Goal: Task Accomplishment & Management: Manage account settings

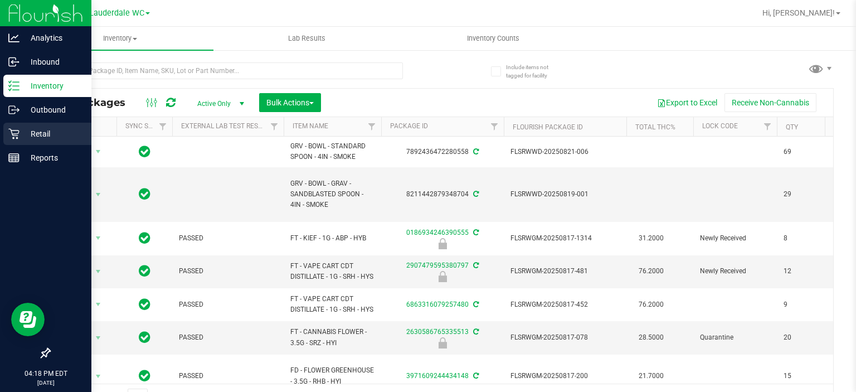
click at [13, 133] on icon at bounding box center [13, 133] width 11 height 11
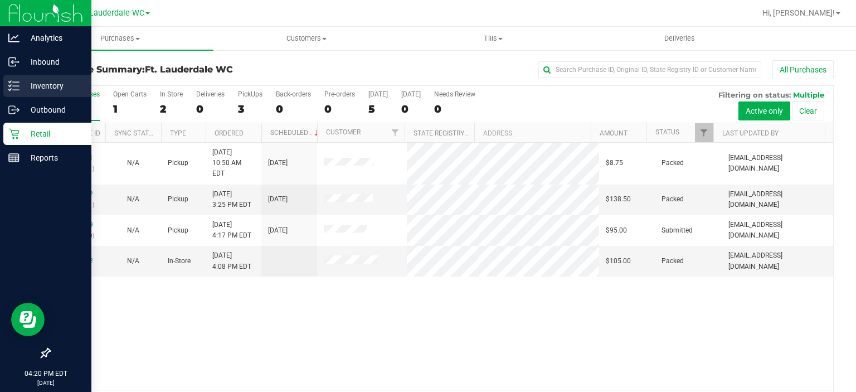
click at [18, 82] on line at bounding box center [16, 82] width 6 height 0
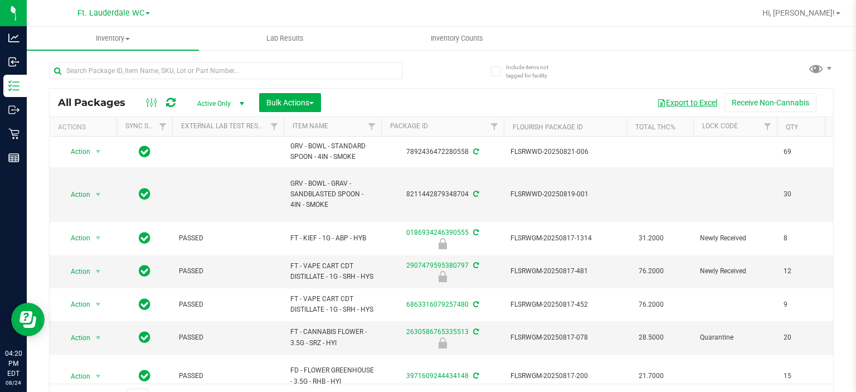
click at [702, 105] on button "Export to Excel" at bounding box center [687, 102] width 75 height 19
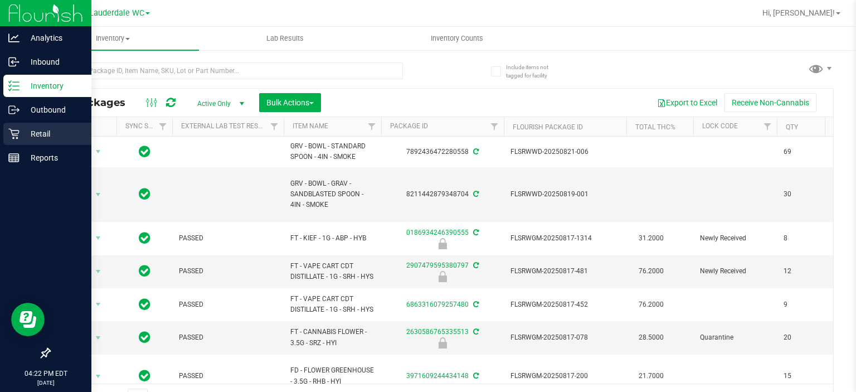
click at [20, 133] on p "Retail" at bounding box center [53, 133] width 67 height 13
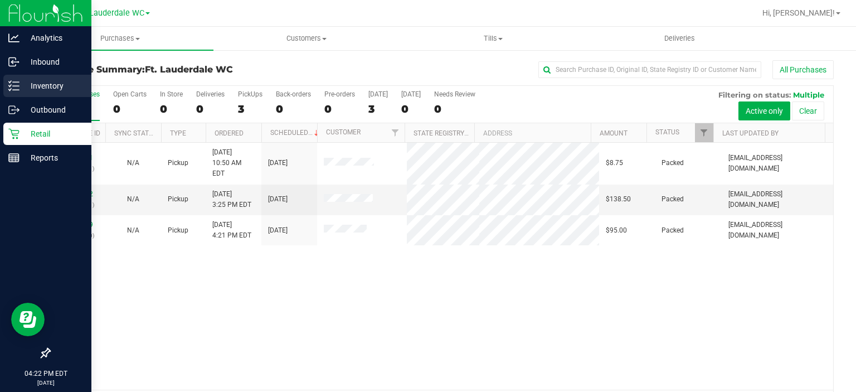
click at [44, 82] on p "Inventory" at bounding box center [53, 85] width 67 height 13
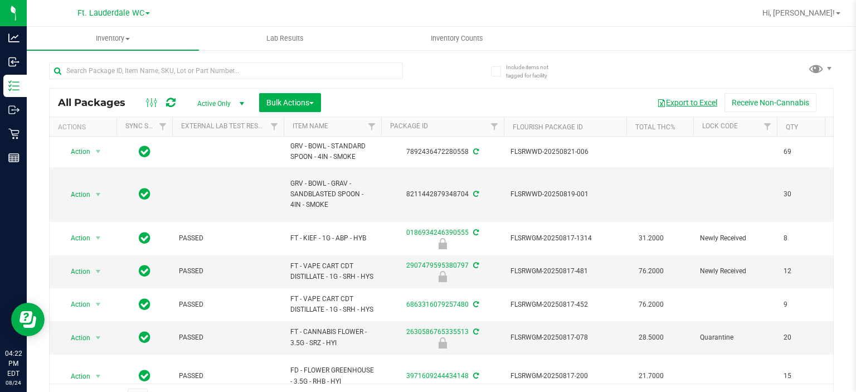
click at [667, 104] on button "Export to Excel" at bounding box center [687, 102] width 75 height 19
click at [816, 12] on span "Hi, [PERSON_NAME]!" at bounding box center [798, 12] width 72 height 9
click at [806, 12] on span "Hi, [PERSON_NAME]!" at bounding box center [798, 12] width 72 height 9
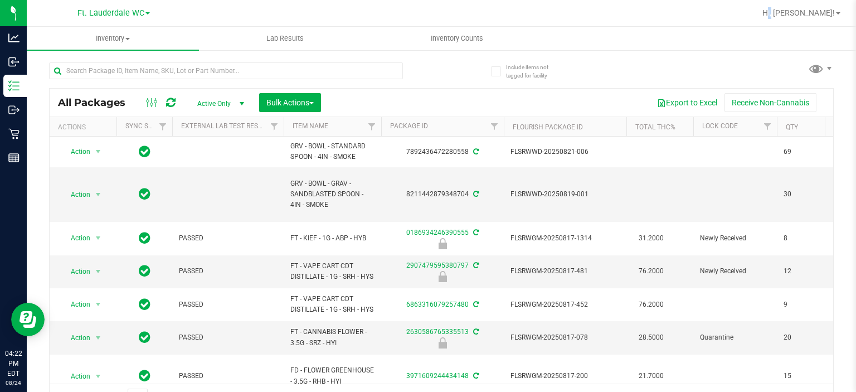
click at [807, 3] on div "Hi, [PERSON_NAME]! Print Settings Support Your Profile Sign Out" at bounding box center [801, 13] width 87 height 20
click at [808, 8] on span "Hi, [PERSON_NAME]!" at bounding box center [798, 12] width 72 height 9
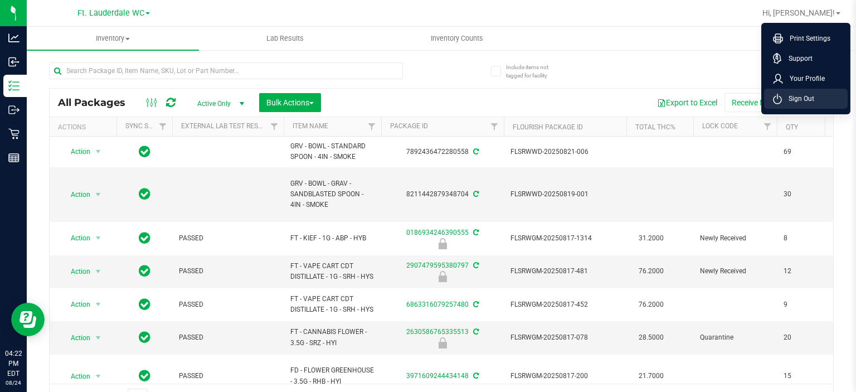
click at [803, 94] on span "Sign Out" at bounding box center [798, 98] width 32 height 11
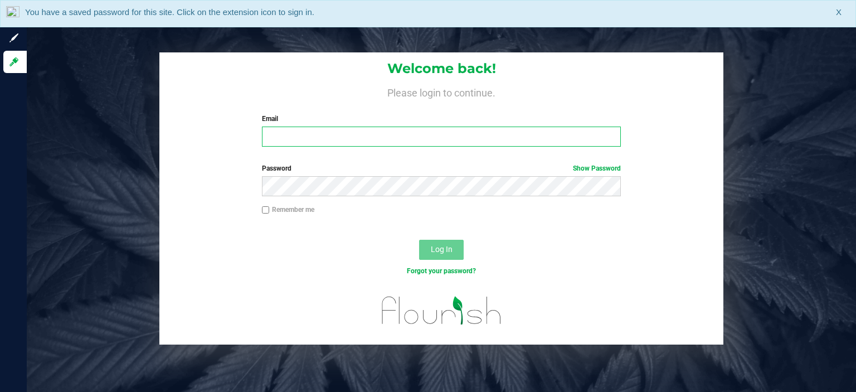
click at [428, 130] on input "Email" at bounding box center [441, 137] width 359 height 20
type input "[EMAIL_ADDRESS][DOMAIN_NAME]"
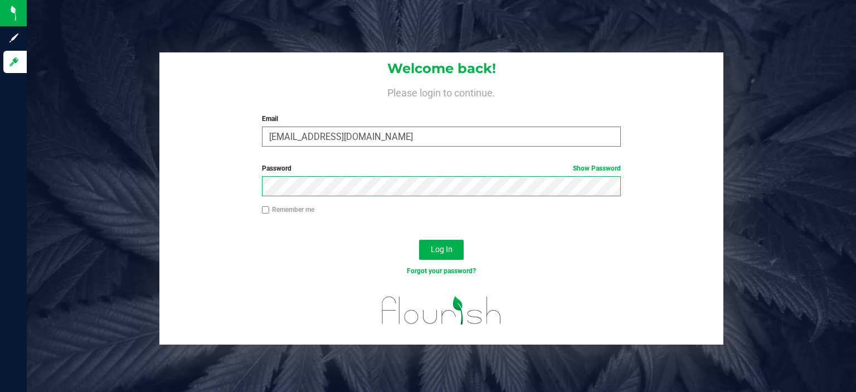
click at [419, 240] on button "Log In" at bounding box center [441, 250] width 45 height 20
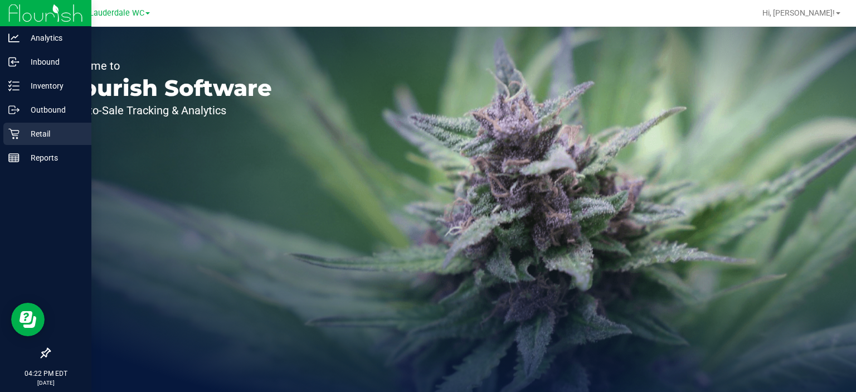
click at [20, 139] on p "Retail" at bounding box center [53, 133] width 67 height 13
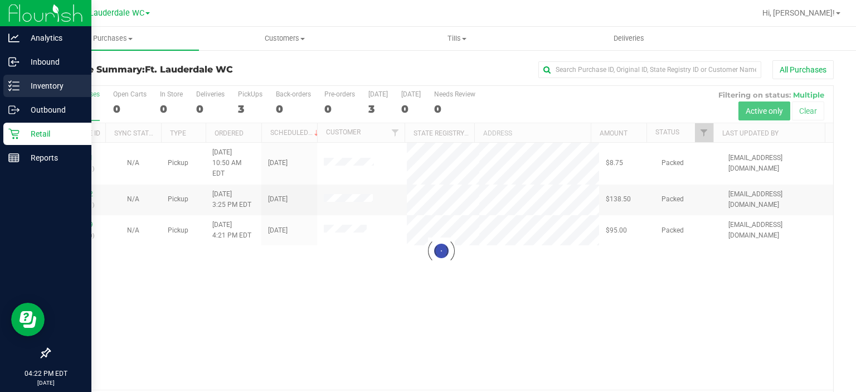
click at [54, 92] on p "Inventory" at bounding box center [53, 85] width 67 height 13
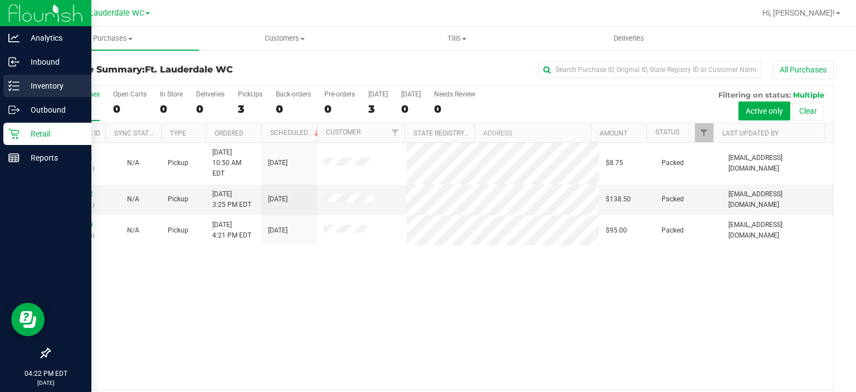
click at [54, 92] on p "Inventory" at bounding box center [53, 85] width 67 height 13
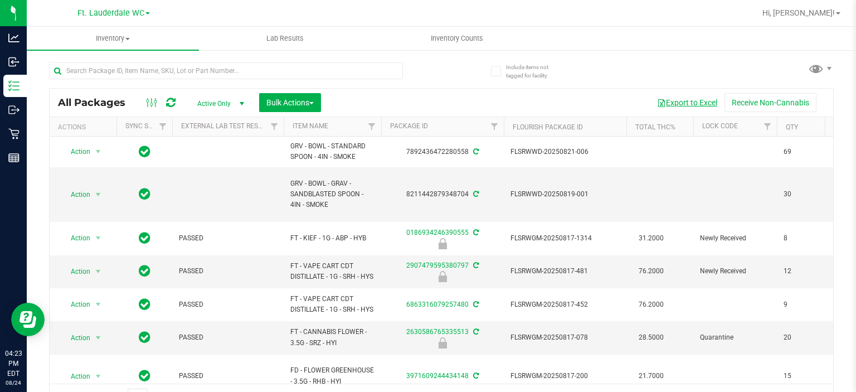
click at [668, 104] on button "Export to Excel" at bounding box center [687, 102] width 75 height 19
click at [232, 75] on input "text" at bounding box center [226, 70] width 354 height 17
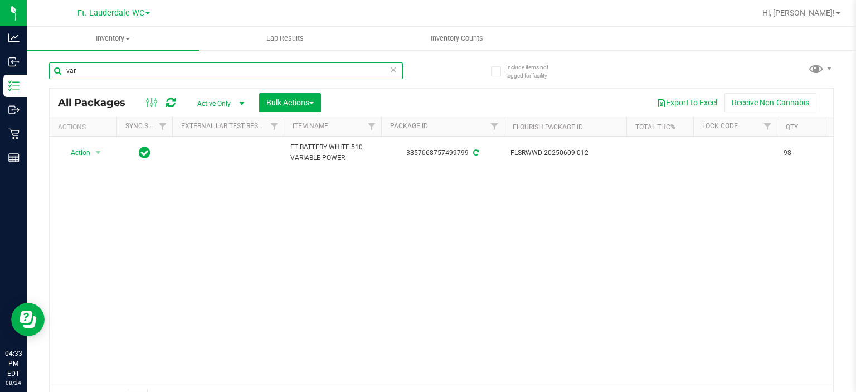
type input "var"
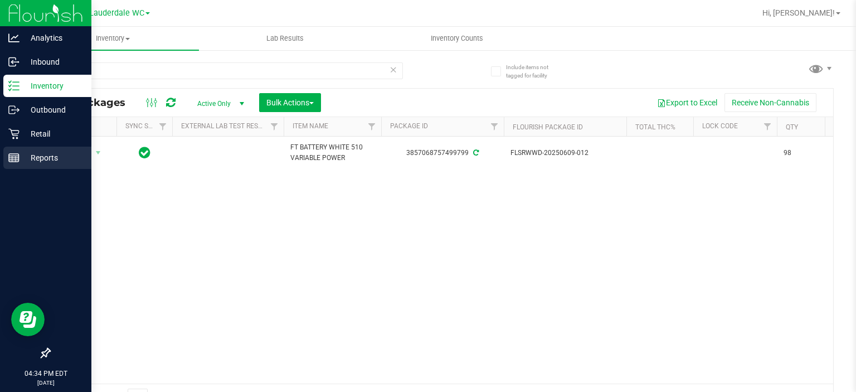
click at [18, 153] on icon at bounding box center [13, 157] width 11 height 11
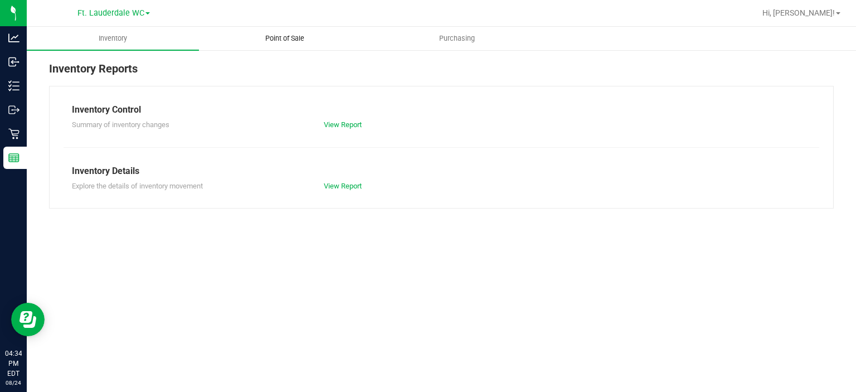
click at [286, 41] on span "Point of Sale" at bounding box center [284, 38] width 69 height 10
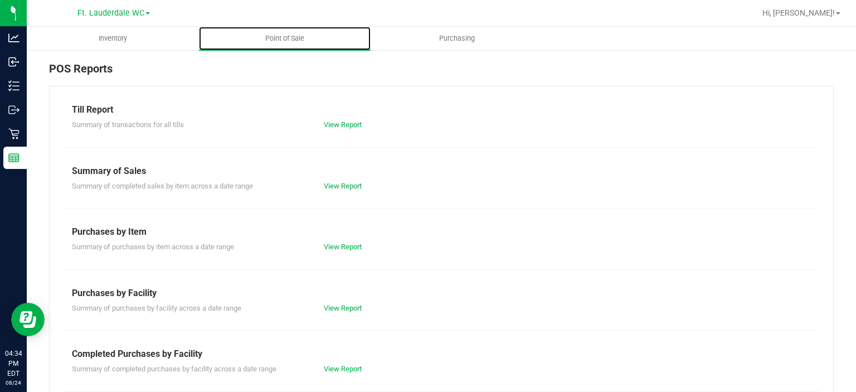
scroll to position [193, 0]
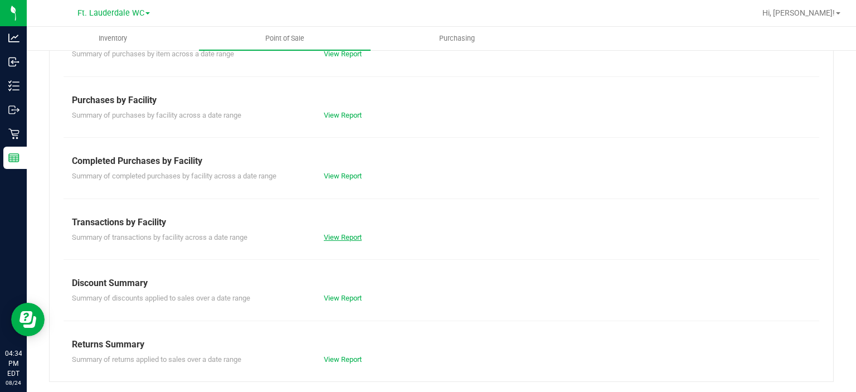
click at [345, 237] on link "View Report" at bounding box center [343, 237] width 38 height 8
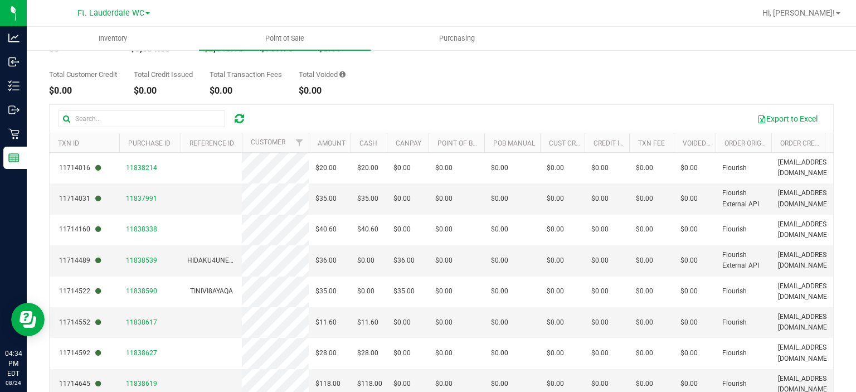
scroll to position [128, 0]
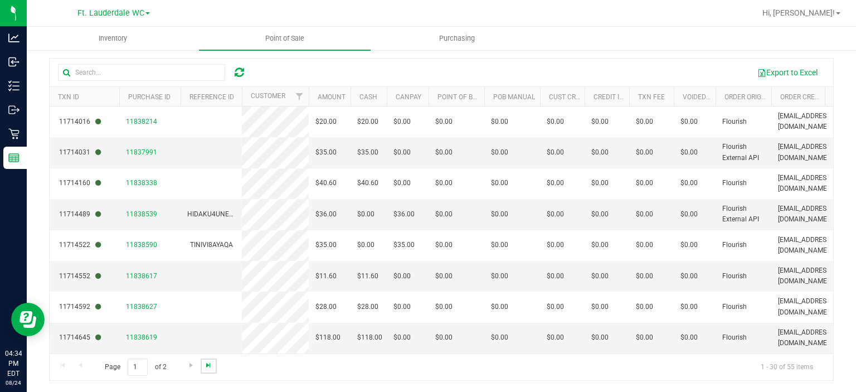
click at [211, 363] on span "Go to the last page" at bounding box center [208, 365] width 9 height 9
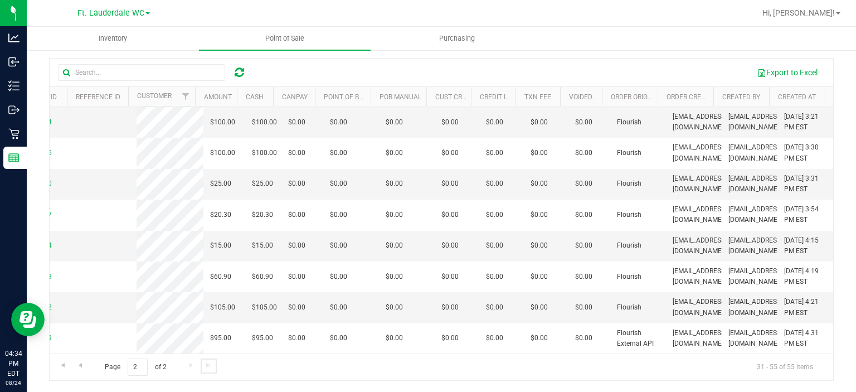
scroll to position [0, 0]
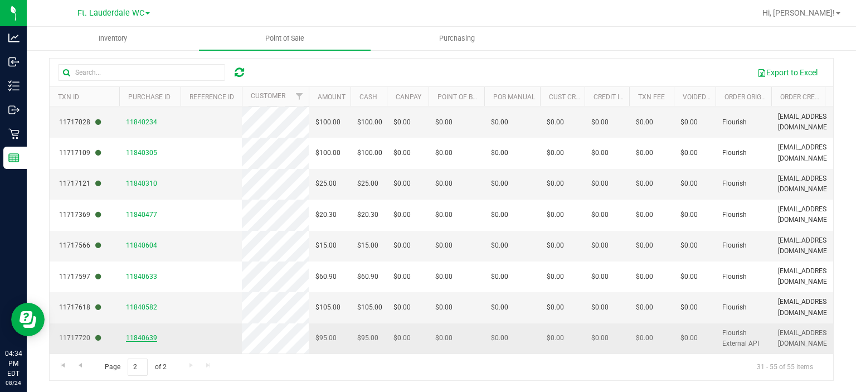
click at [144, 334] on span "11840639" at bounding box center [141, 338] width 31 height 8
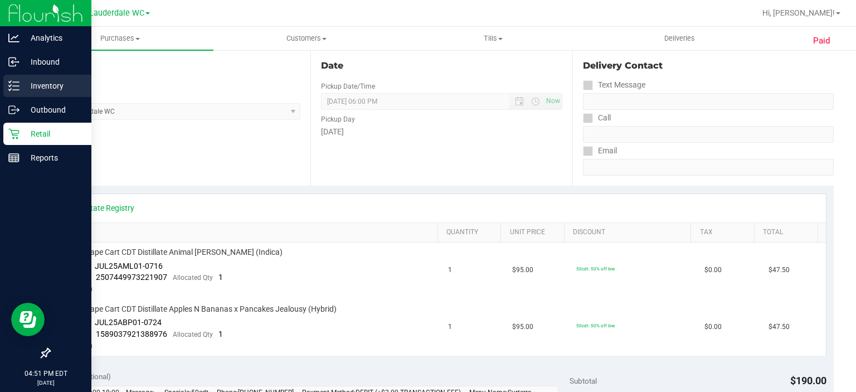
click at [21, 85] on p "Inventory" at bounding box center [53, 85] width 67 height 13
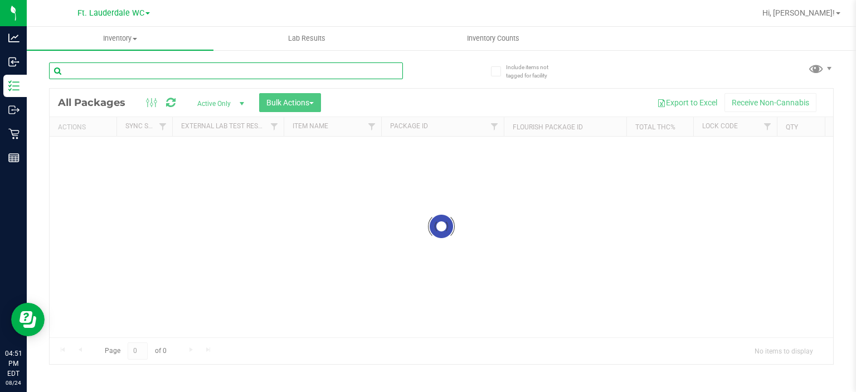
click at [154, 66] on input "text" at bounding box center [226, 70] width 354 height 17
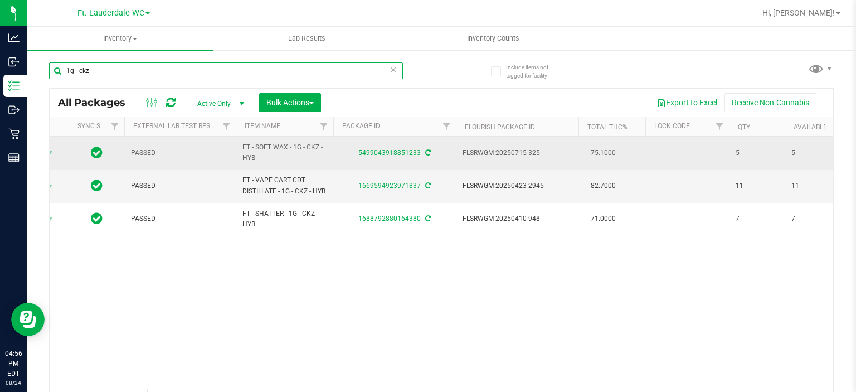
scroll to position [0, 47]
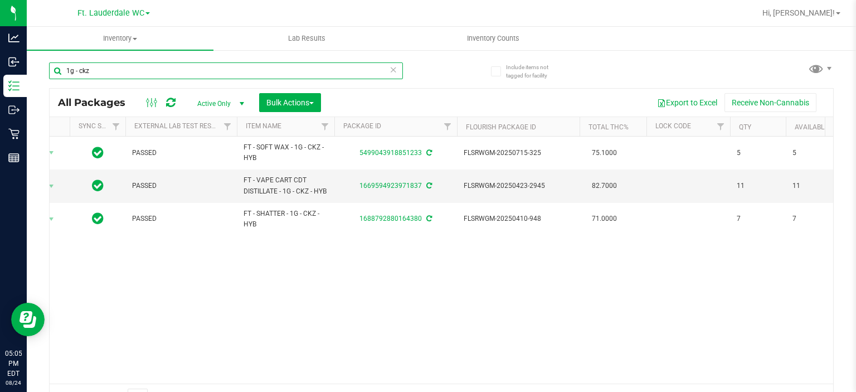
click at [218, 71] on input "1g - ckz" at bounding box center [226, 70] width 354 height 17
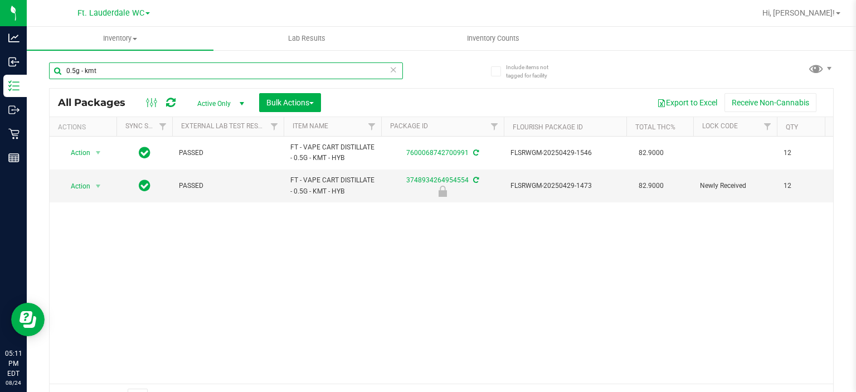
click at [210, 77] on input "0.5g - kmt" at bounding box center [226, 70] width 354 height 17
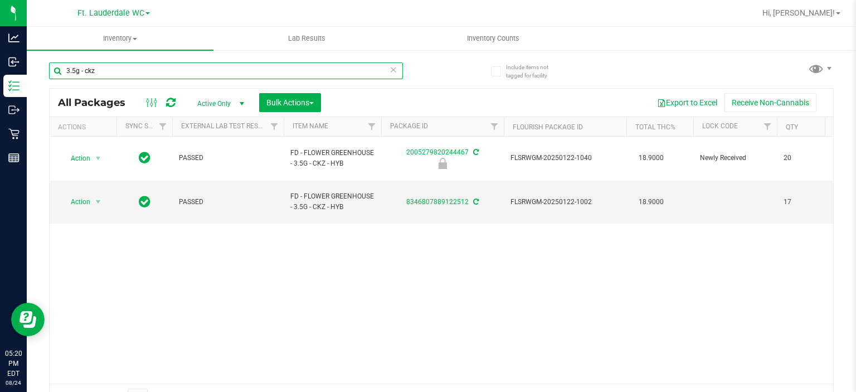
click at [220, 69] on input "3.5g - ckz" at bounding box center [226, 70] width 354 height 17
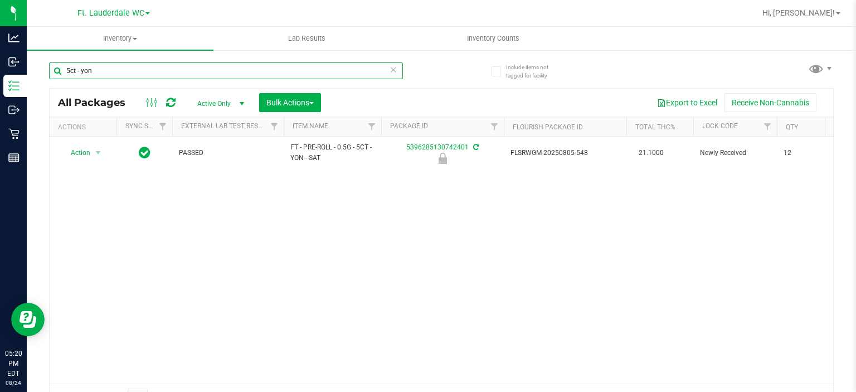
type input "5ct - yon"
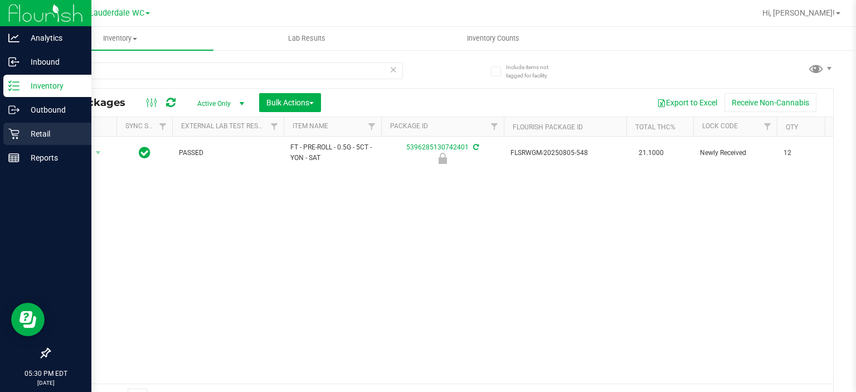
click at [20, 139] on p "Retail" at bounding box center [53, 133] width 67 height 13
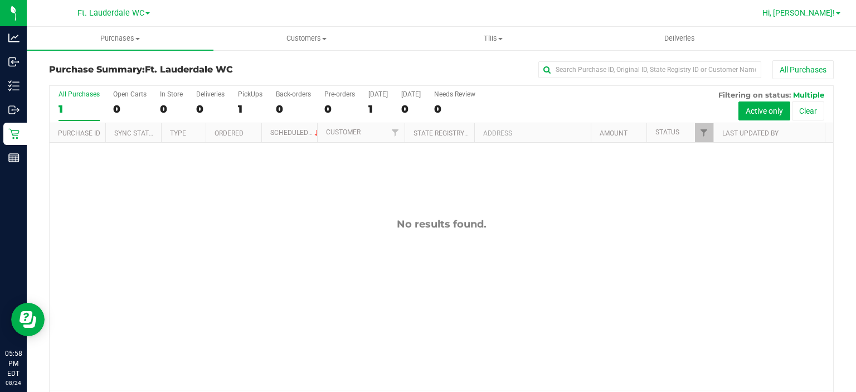
click at [809, 17] on span "Hi, [PERSON_NAME]!" at bounding box center [798, 12] width 72 height 9
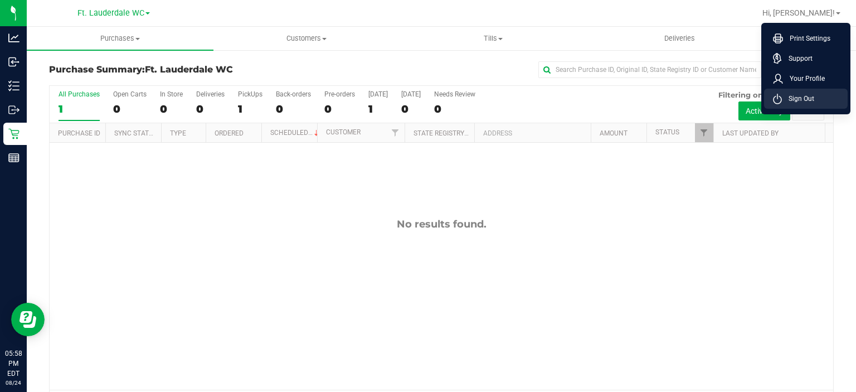
click at [804, 91] on li "Sign Out" at bounding box center [806, 99] width 84 height 20
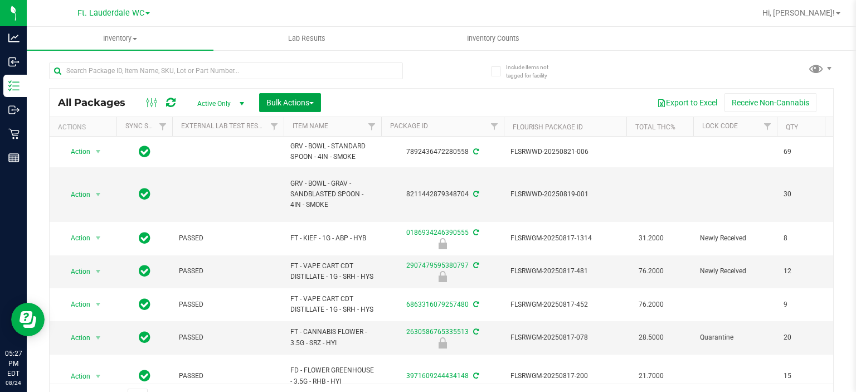
click at [300, 104] on span "Bulk Actions" at bounding box center [289, 102] width 47 height 9
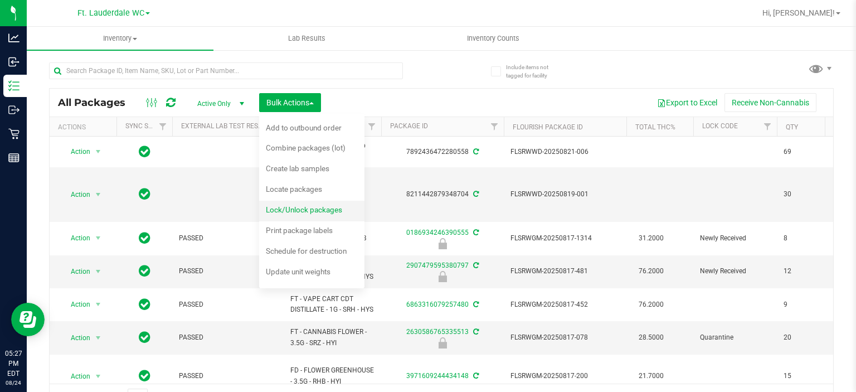
click at [315, 212] on span "Lock/Unlock packages" at bounding box center [304, 209] width 76 height 9
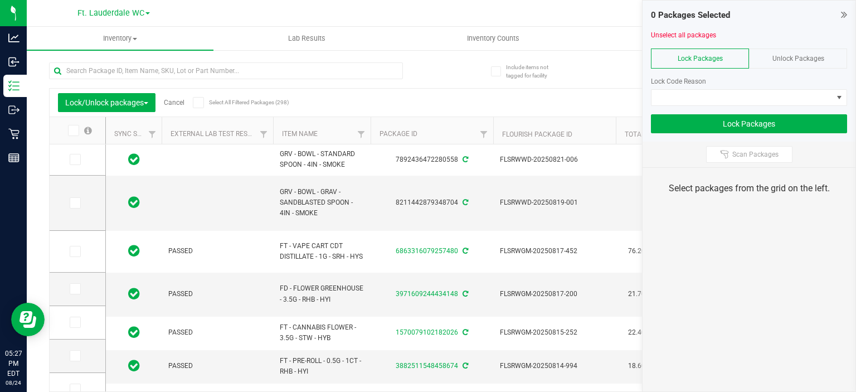
click at [776, 67] on div "Unlock Packages" at bounding box center [798, 58] width 98 height 20
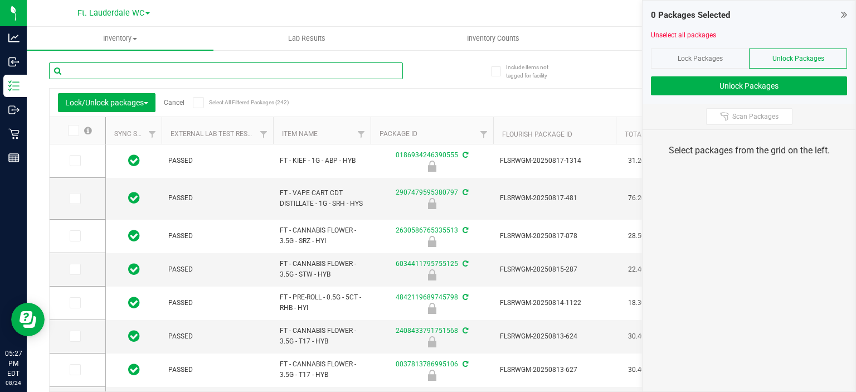
click at [371, 67] on input "text" at bounding box center [226, 70] width 354 height 17
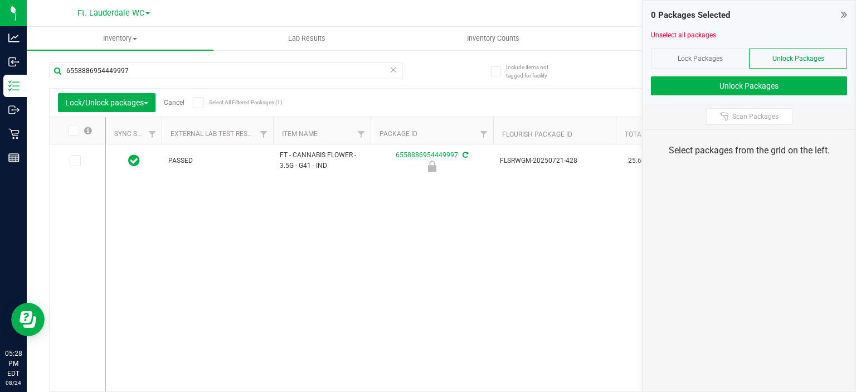
click at [72, 130] on icon at bounding box center [72, 130] width 7 height 0
click at [0, 0] on input "checkbox" at bounding box center [0, 0] width 0 height 0
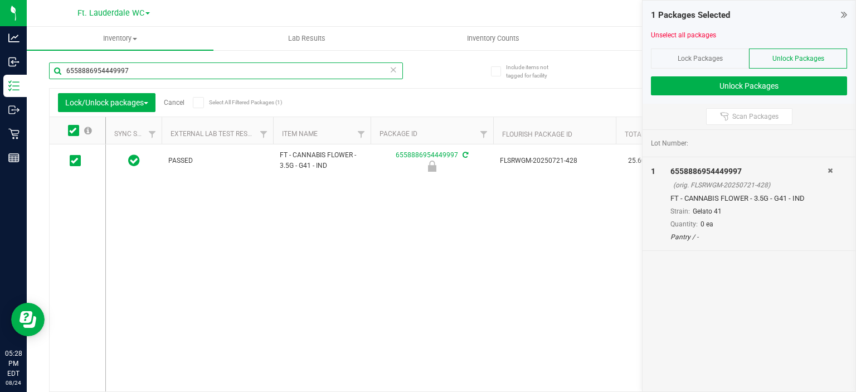
click at [83, 75] on input "6558886954449997" at bounding box center [226, 70] width 354 height 17
click at [76, 132] on span at bounding box center [73, 130] width 11 height 11
click at [0, 0] on input "checkbox" at bounding box center [0, 0] width 0 height 0
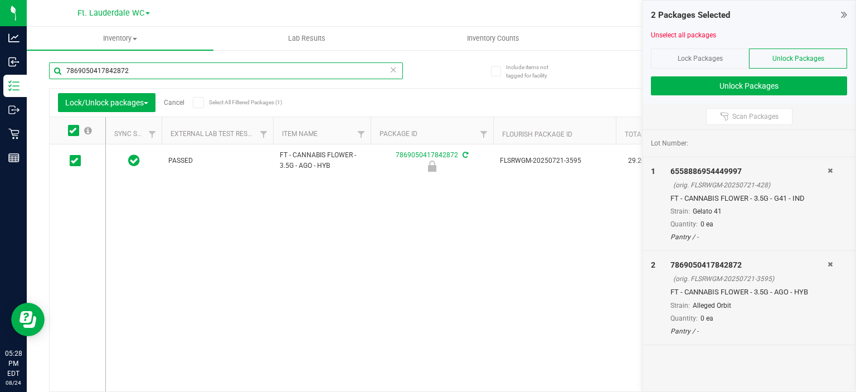
click at [140, 70] on input "7869050417842872" at bounding box center [226, 70] width 354 height 17
click at [73, 130] on icon at bounding box center [72, 130] width 7 height 0
click at [0, 0] on input "checkbox" at bounding box center [0, 0] width 0 height 0
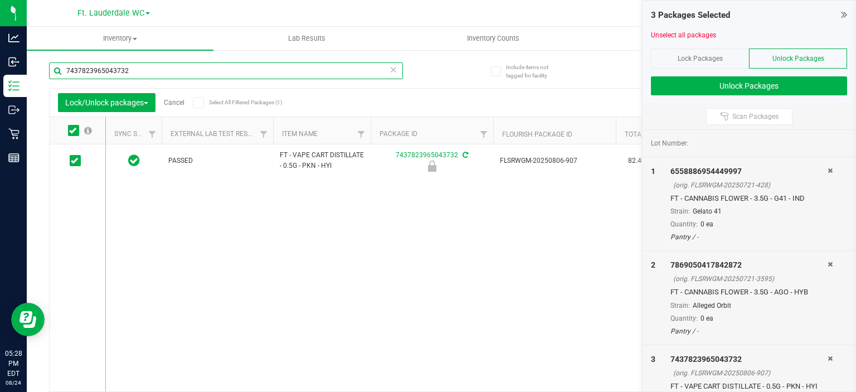
click at [111, 73] on input "7437823965043732" at bounding box center [226, 70] width 354 height 17
click at [80, 128] on label at bounding box center [79, 130] width 43 height 11
click at [0, 0] on input "checkbox" at bounding box center [0, 0] width 0 height 0
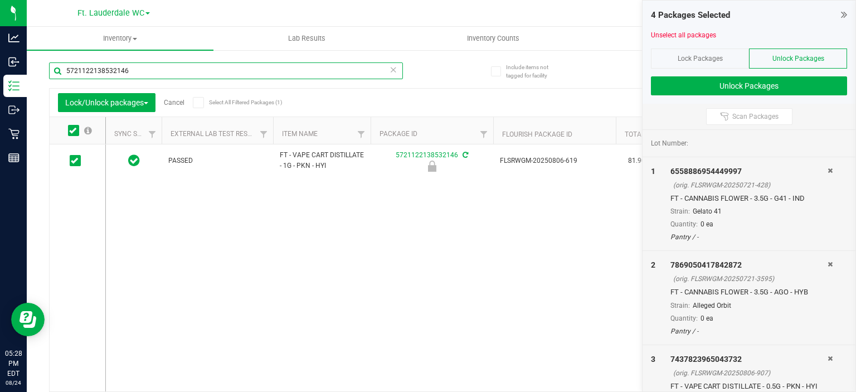
click at [96, 72] on input "5721122138532146" at bounding box center [226, 70] width 354 height 17
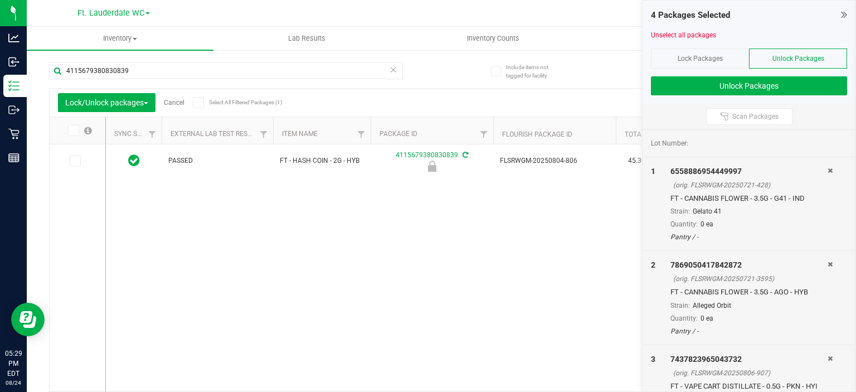
click at [74, 130] on icon at bounding box center [72, 130] width 7 height 0
click at [0, 0] on input "checkbox" at bounding box center [0, 0] width 0 height 0
click at [100, 70] on input "4115679380830839" at bounding box center [226, 70] width 354 height 17
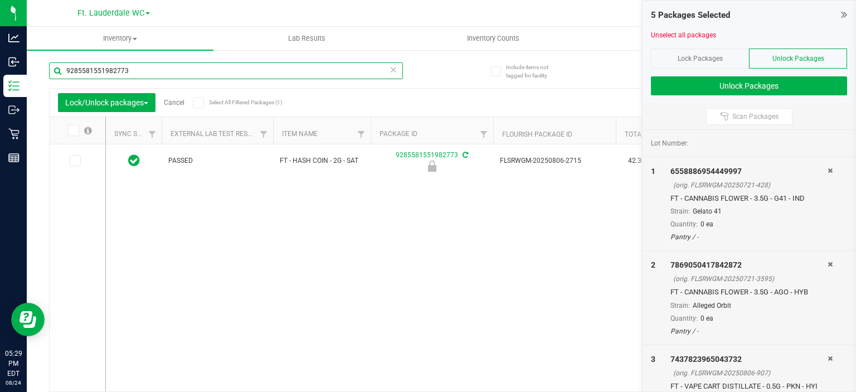
type input "9285581551982773"
click at [74, 130] on icon at bounding box center [72, 130] width 7 height 0
click at [0, 0] on input "checkbox" at bounding box center [0, 0] width 0 height 0
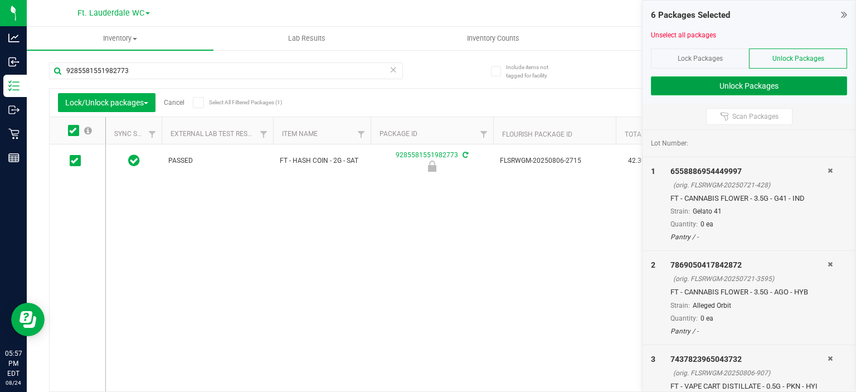
click at [722, 84] on button "Unlock Packages" at bounding box center [749, 85] width 196 height 19
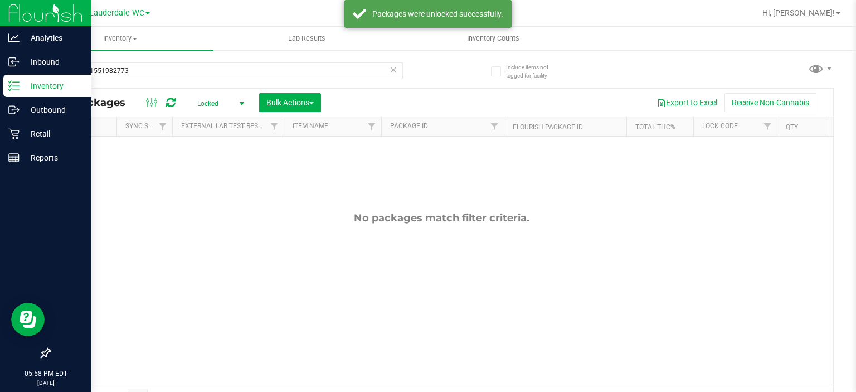
click at [16, 86] on icon at bounding box center [13, 85] width 11 height 11
click at [36, 132] on p "Retail" at bounding box center [53, 133] width 67 height 13
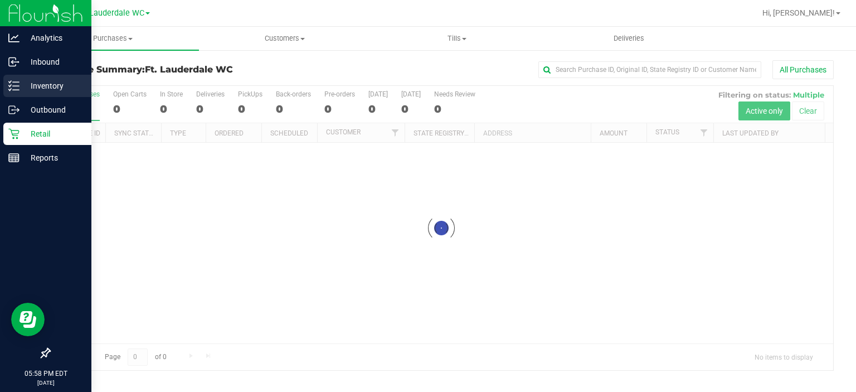
click at [52, 81] on p "Inventory" at bounding box center [53, 85] width 67 height 13
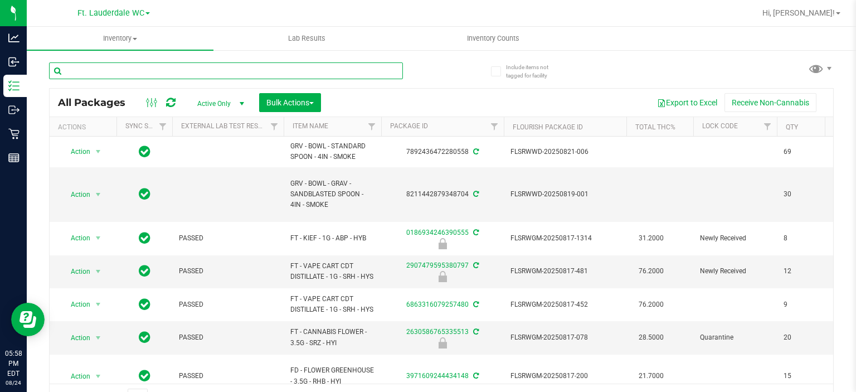
click at [138, 68] on input "text" at bounding box center [226, 70] width 354 height 17
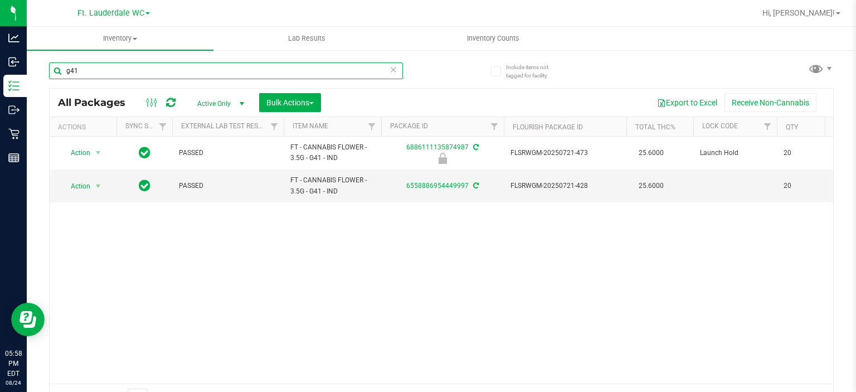
click at [138, 68] on input "g41" at bounding box center [226, 70] width 354 height 17
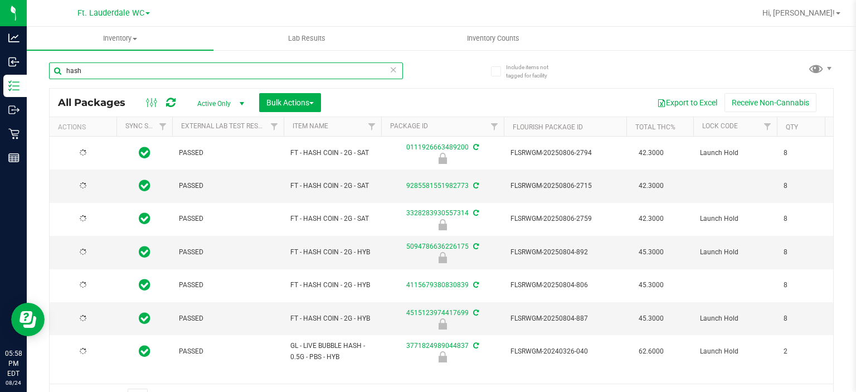
click at [138, 68] on input "hash" at bounding box center [226, 70] width 354 height 17
type input "pkn"
